Goal: Information Seeking & Learning: Learn about a topic

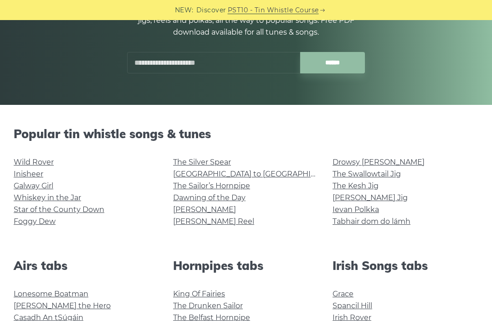
scroll to position [250, 0]
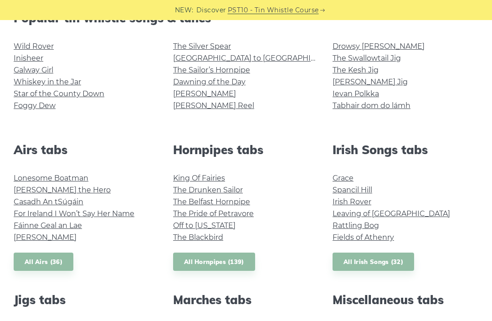
click at [346, 178] on link "Grace" at bounding box center [342, 177] width 21 height 9
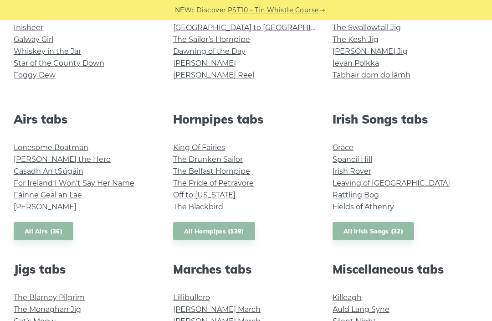
click at [370, 237] on link "All Irish Songs (32)" at bounding box center [373, 231] width 82 height 19
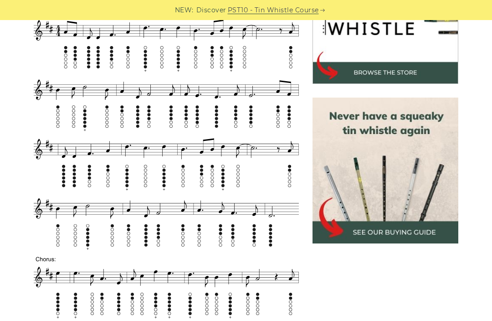
scroll to position [321, 0]
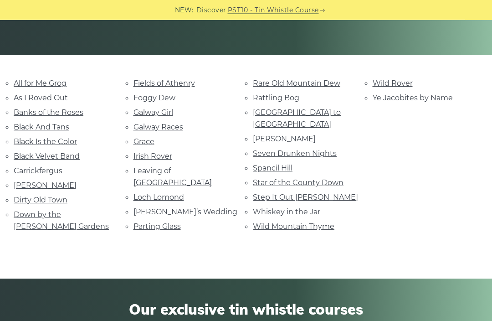
scroll to position [184, 0]
click at [28, 181] on link "[PERSON_NAME]" at bounding box center [45, 185] width 63 height 9
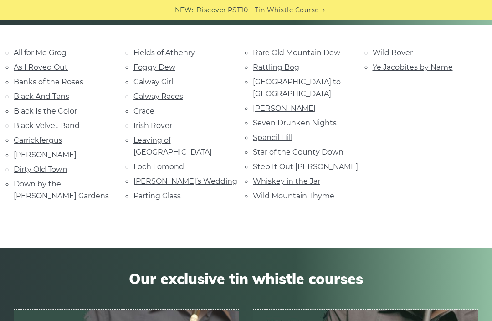
click at [275, 133] on link "Spancil Hill" at bounding box center [273, 137] width 40 height 9
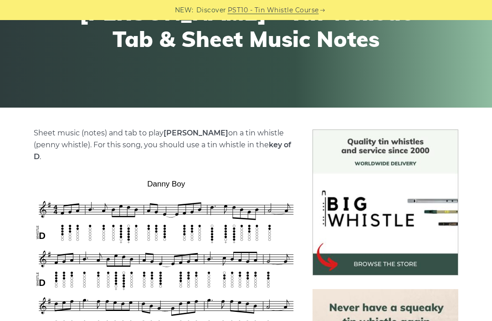
scroll to position [82, 0]
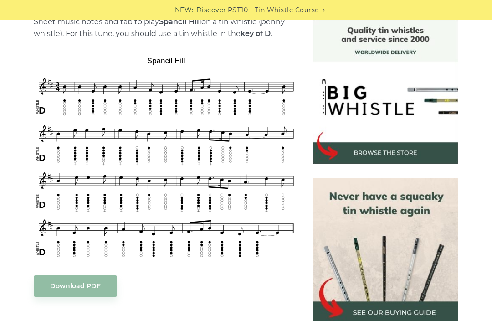
scroll to position [242, 0]
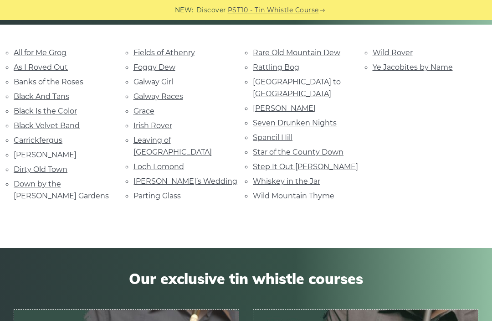
click at [278, 162] on link "Step It Out [PERSON_NAME]" at bounding box center [305, 166] width 105 height 9
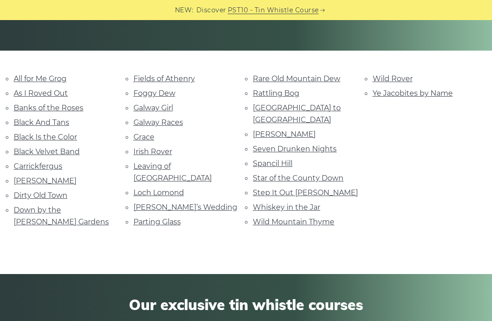
scroll to position [186, 0]
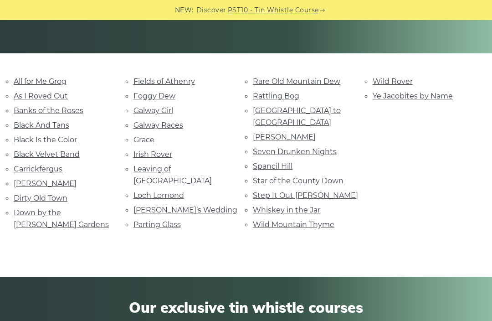
click at [140, 98] on link "Foggy Dew" at bounding box center [154, 96] width 42 height 9
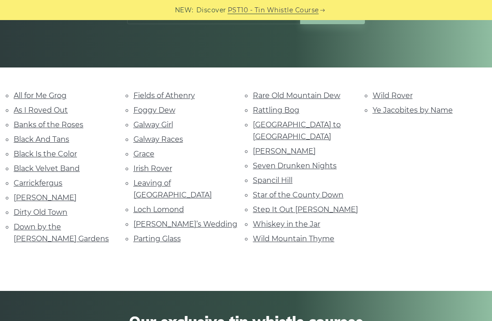
scroll to position [171, 0]
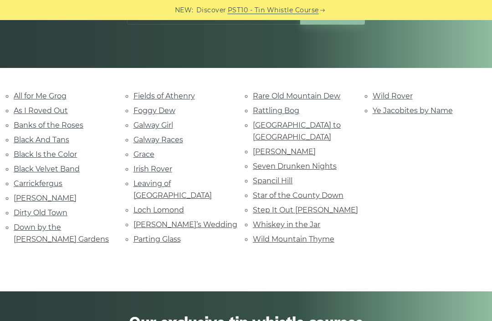
click at [174, 96] on link "Fields of Athenry" at bounding box center [163, 96] width 61 height 9
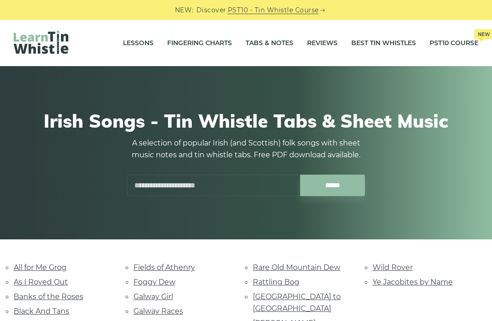
scroll to position [201, 0]
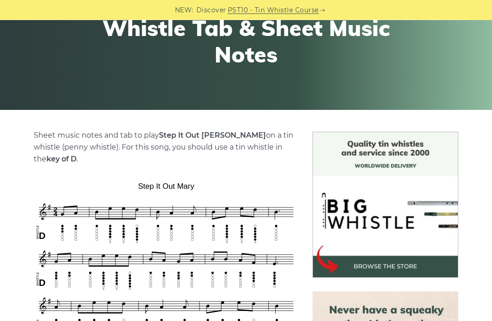
scroll to position [122, 0]
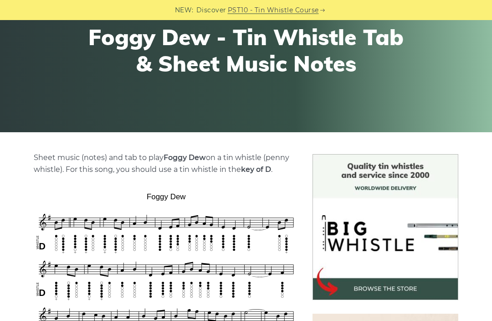
scroll to position [105, 0]
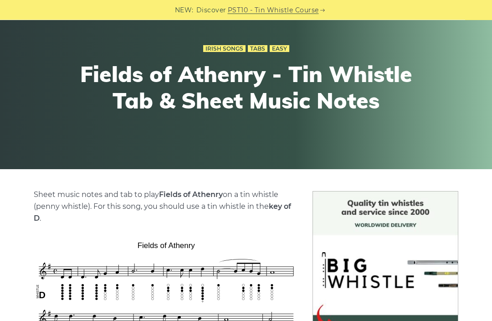
scroll to position [64, 0]
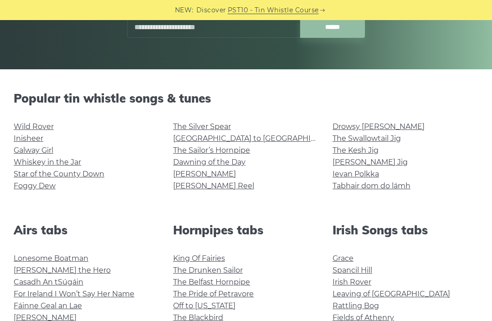
scroll to position [169, 0]
click at [184, 186] on link "[PERSON_NAME] Reel" at bounding box center [213, 186] width 81 height 9
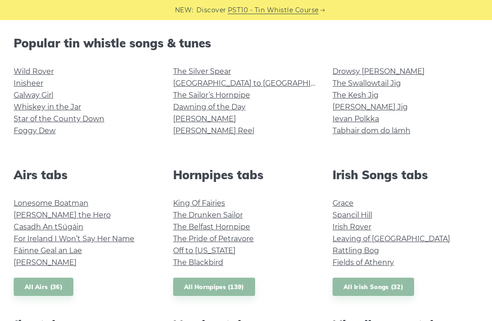
scroll to position [247, 0]
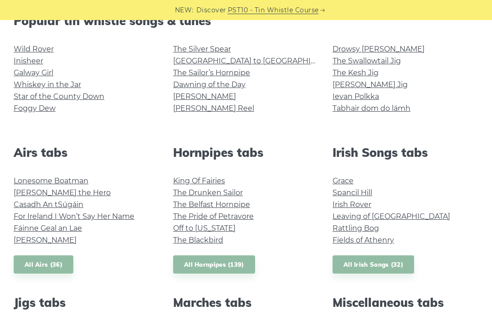
click at [344, 266] on link "All Irish Songs (32)" at bounding box center [373, 264] width 82 height 19
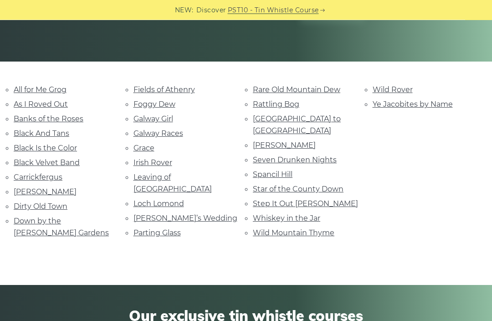
scroll to position [178, 0]
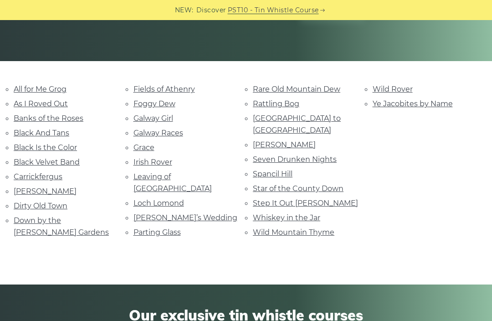
click at [153, 199] on link "Loch Lomond" at bounding box center [158, 203] width 51 height 9
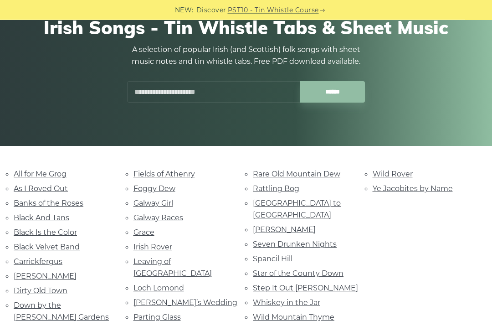
scroll to position [93, 0]
click at [25, 286] on link "Dirty Old Town" at bounding box center [41, 290] width 54 height 9
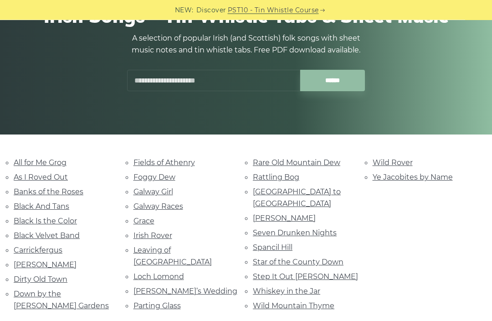
scroll to position [105, 0]
click at [281, 243] on link "Spancil Hill" at bounding box center [273, 247] width 40 height 9
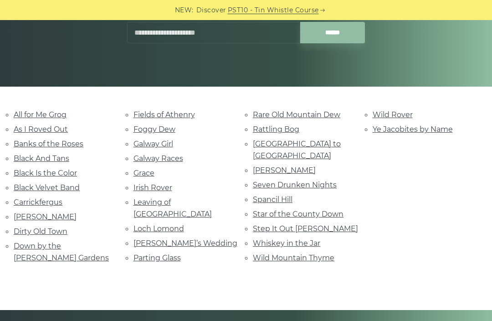
scroll to position [152, 0]
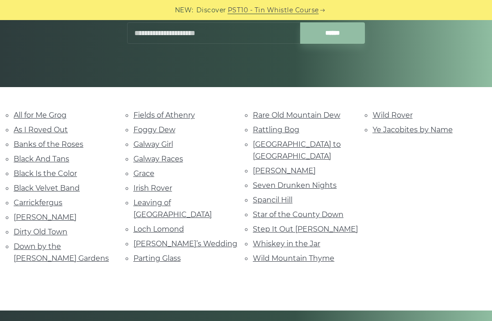
click at [36, 175] on link "Black Is the Color" at bounding box center [45, 173] width 63 height 9
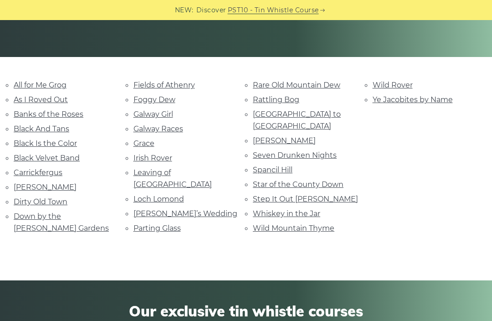
click at [321, 180] on link "Star of the County Down" at bounding box center [298, 184] width 91 height 9
click at [34, 168] on link "Carrickfergus" at bounding box center [38, 172] width 49 height 9
click at [20, 157] on link "Black Velvet Band" at bounding box center [47, 157] width 66 height 9
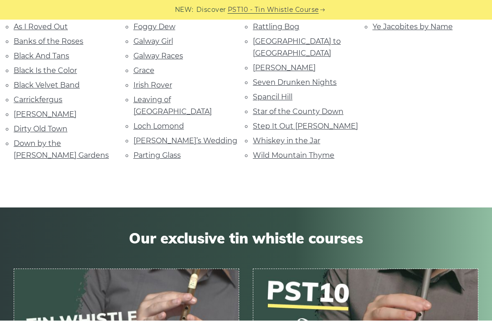
scroll to position [148, 0]
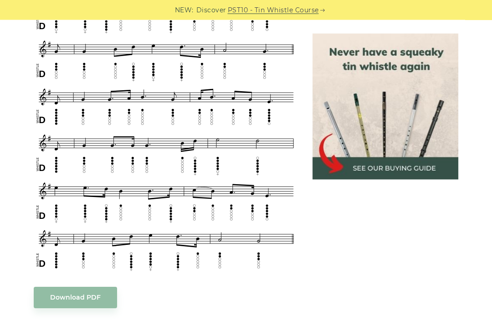
scroll to position [435, 0]
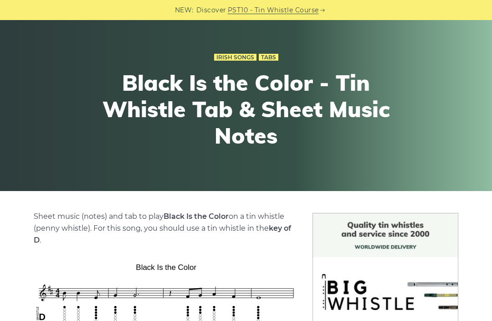
scroll to position [39, 0]
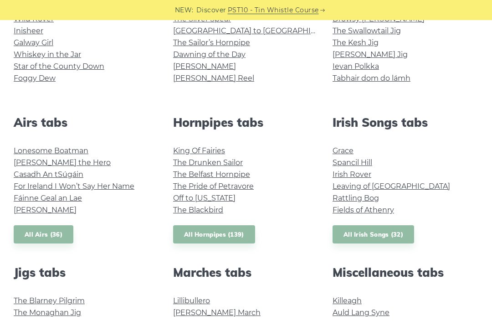
click at [201, 182] on link "The Pride of Petravore" at bounding box center [213, 186] width 81 height 9
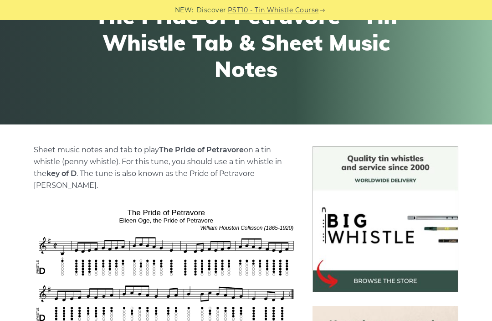
scroll to position [283, 0]
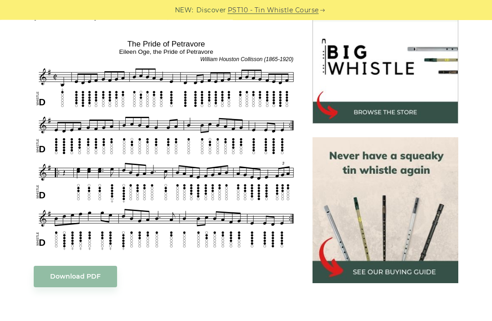
click at [340, 216] on img at bounding box center [385, 211] width 146 height 146
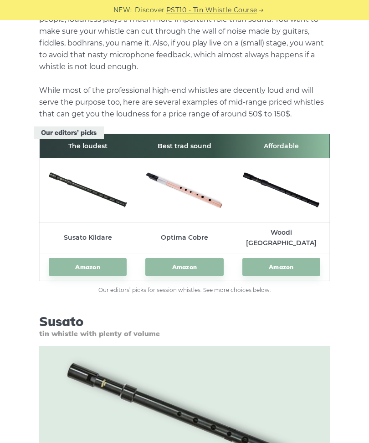
scroll to position [8846, 0]
